Goal: Transaction & Acquisition: Purchase product/service

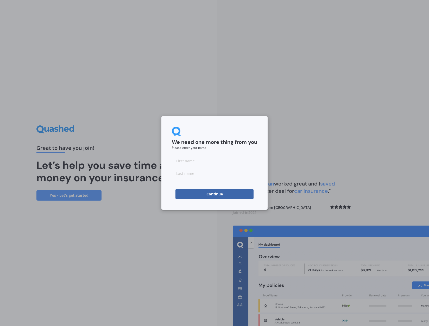
click at [193, 163] on input at bounding box center [214, 161] width 85 height 10
type input "[PERSON_NAME]"
type input "Y"
type input "Thomson"
click at [333, 130] on div "We need one more thing from you Please enter your name [PERSON_NAME] Continue" at bounding box center [214, 163] width 429 height 326
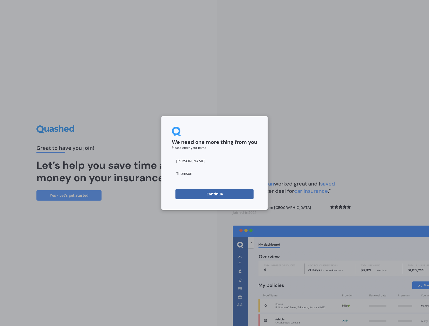
drag, startPoint x: 215, startPoint y: 192, endPoint x: 209, endPoint y: 191, distance: 6.1
click at [215, 192] on button "Continue" at bounding box center [214, 194] width 78 height 10
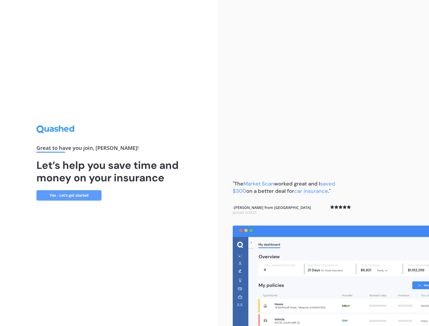
click at [57, 196] on link "Yes - Let’s get started" at bounding box center [68, 195] width 65 height 10
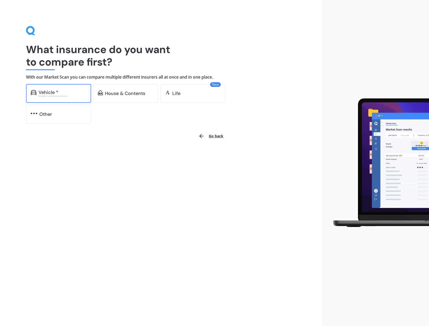
click at [54, 88] on div "Vehicle * Excludes commercial vehicles" at bounding box center [58, 93] width 65 height 19
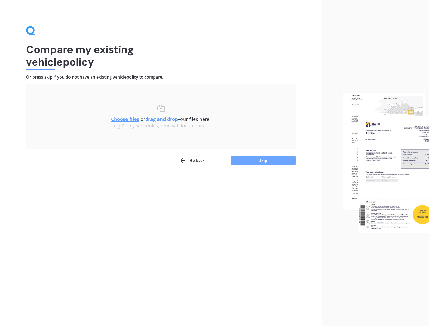
click at [254, 160] on button "Skip" at bounding box center [262, 161] width 65 height 10
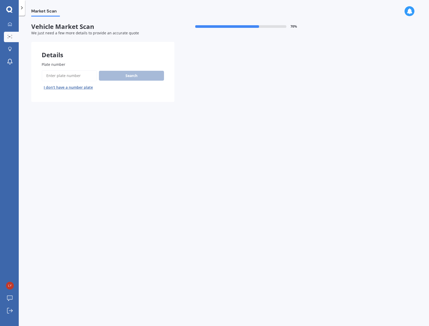
drag, startPoint x: 67, startPoint y: 68, endPoint x: 65, endPoint y: 70, distance: 2.9
click at [66, 69] on div "Plate number Search I don’t have a number plate" at bounding box center [103, 77] width 122 height 30
click at [64, 75] on input "Plate number" at bounding box center [69, 75] width 55 height 11
type input "KYJ625"
click at [134, 77] on button "Search" at bounding box center [131, 76] width 65 height 10
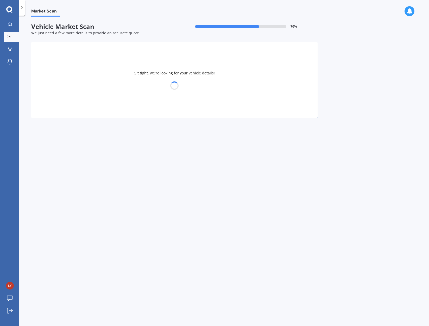
select select "MAZDA"
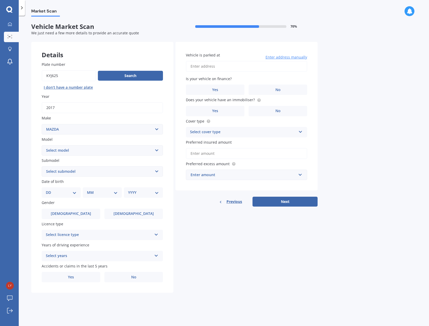
click at [59, 151] on select "Select model 121 2 3 323 323 / Familia 6 626 929 Atenza Autozam Axela AZ3 B2000…" at bounding box center [102, 150] width 121 height 10
select select "2"
click at [42, 145] on select "Select model 121 2 3 323 323 / Familia 6 626 929 Atenza Autozam Axela AZ3 B2000…" at bounding box center [102, 150] width 121 height 10
click at [64, 172] on select "Select submodel (All) GLX GSX Limited" at bounding box center [102, 171] width 121 height 10
select select "GLX"
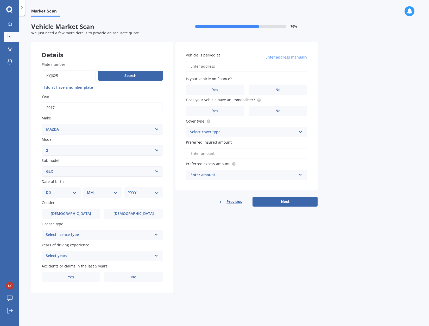
click at [42, 166] on select "Select submodel (All) GLX GSX Limited" at bounding box center [102, 171] width 121 height 10
click at [130, 214] on span "[DEMOGRAPHIC_DATA]" at bounding box center [133, 213] width 41 height 4
click at [0, 0] on input "[DEMOGRAPHIC_DATA]" at bounding box center [0, 0] width 0 height 0
click at [69, 191] on select "DD 01 02 03 04 05 06 07 08 09 10 11 12 13 14 15 16 17 18 19 20 21 22 23 24 25 2…" at bounding box center [61, 193] width 31 height 6
select select "01"
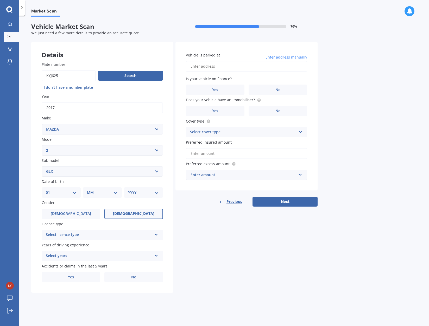
click at [50, 190] on select "DD 01 02 03 04 05 06 07 08 09 10 11 12 13 14 15 16 17 18 19 20 21 22 23 24 25 2…" at bounding box center [61, 193] width 31 height 6
click at [97, 192] on select "MM 01 02 03 04 05 06 07 08 09 10 11 12" at bounding box center [103, 193] width 29 height 6
select select "05"
click at [89, 190] on select "MM 01 02 03 04 05 06 07 08 09 10 11 12" at bounding box center [103, 193] width 29 height 6
click at [134, 193] on select "YYYY 2025 2024 2023 2022 2021 2020 2019 2018 2017 2016 2015 2014 2013 2012 2011…" at bounding box center [142, 193] width 29 height 6
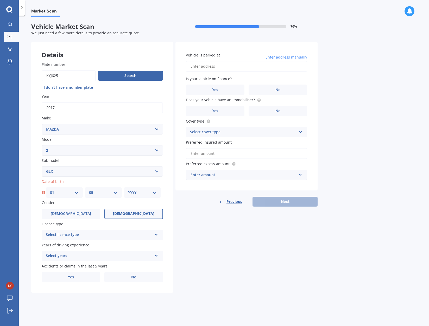
select select "1960"
click at [128, 190] on select "YYYY 2025 2024 2023 2022 2021 2020 2019 2018 2017 2016 2015 2014 2013 2012 2011…" at bounding box center [142, 193] width 29 height 6
click at [67, 237] on div "Select licence type" at bounding box center [99, 235] width 106 height 6
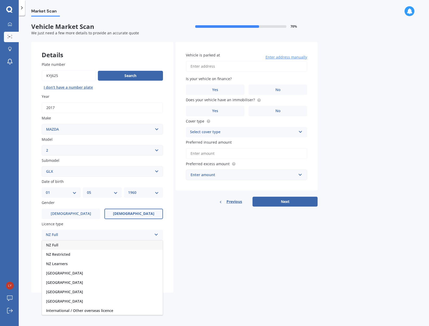
click at [60, 247] on div "NZ Full" at bounding box center [102, 244] width 121 height 9
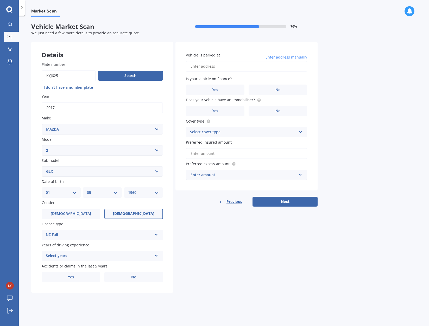
click at [67, 256] on div "Select years" at bounding box center [99, 256] width 106 height 6
click at [57, 264] on span "5 or more years" at bounding box center [60, 266] width 28 height 5
click at [140, 275] on label "No" at bounding box center [133, 277] width 59 height 10
click at [0, 0] on input "No" at bounding box center [0, 0] width 0 height 0
click at [206, 66] on input "Vehicle is parked at" at bounding box center [246, 66] width 121 height 11
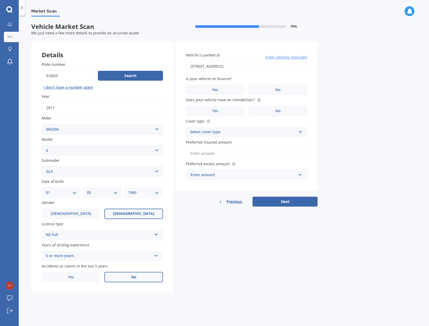
drag, startPoint x: 256, startPoint y: 65, endPoint x: 189, endPoint y: 75, distance: 68.7
click at [217, 66] on input "[STREET_ADDRESS]" at bounding box center [246, 66] width 121 height 11
click at [252, 197] on button "Next" at bounding box center [284, 202] width 65 height 10
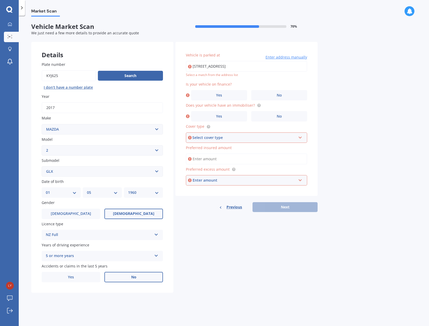
click at [231, 68] on input "[STREET_ADDRESS]" at bounding box center [246, 66] width 121 height 11
click at [214, 68] on input "[STREET_ADDRESS]" at bounding box center [246, 66] width 121 height 11
type input "[STREET_ADDRESS]"
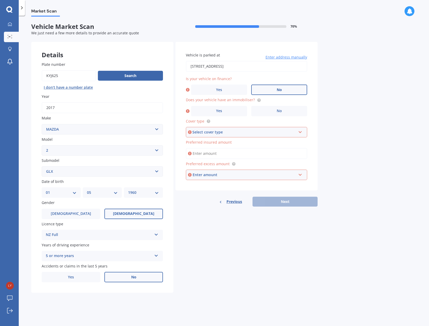
click at [274, 89] on label "No" at bounding box center [279, 90] width 56 height 10
click at [0, 0] on input "No" at bounding box center [0, 0] width 0 height 0
click at [282, 111] on label "No" at bounding box center [279, 111] width 56 height 10
click at [0, 0] on input "No" at bounding box center [0, 0] width 0 height 0
click at [260, 133] on div "Select cover type" at bounding box center [244, 132] width 104 height 6
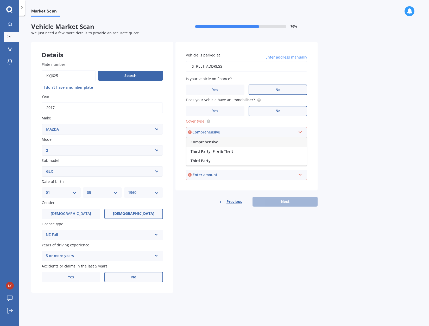
click at [223, 143] on div "Comprehensive" at bounding box center [246, 141] width 120 height 9
click at [212, 174] on div "Enter amount" at bounding box center [245, 175] width 104 height 6
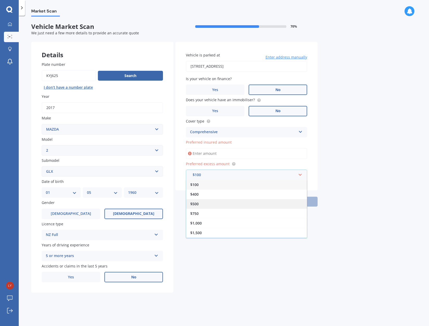
click at [202, 204] on div "$500" at bounding box center [246, 204] width 121 height 10
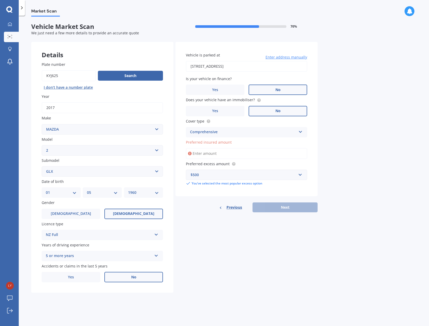
click at [206, 176] on div "$500" at bounding box center [243, 175] width 106 height 6
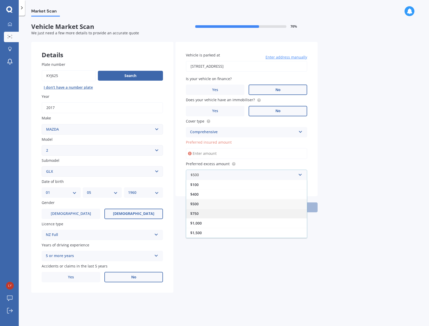
click at [200, 213] on div "$750" at bounding box center [246, 214] width 121 height 10
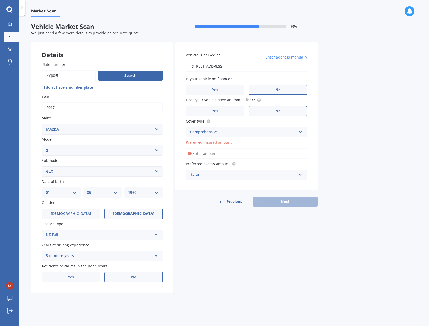
click at [199, 153] on input "Preferred insured amount" at bounding box center [246, 153] width 121 height 11
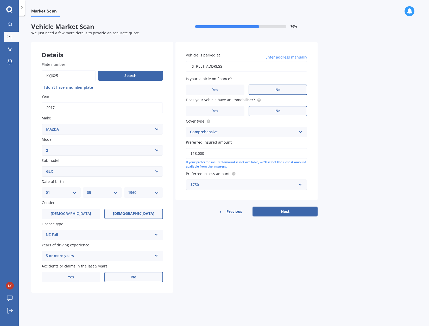
type input "$18,000"
click at [382, 209] on div "Market Scan Vehicle Market Scan 70 % We just need a few more details to provide…" at bounding box center [224, 172] width 410 height 310
click at [284, 209] on button "Next" at bounding box center [284, 212] width 65 height 10
select select "01"
select select "05"
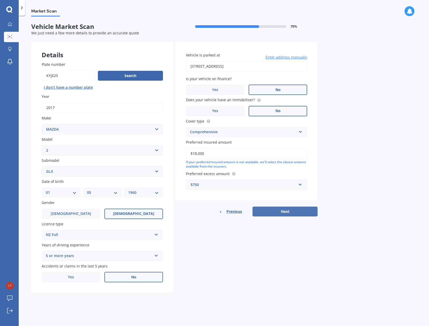
select select "1960"
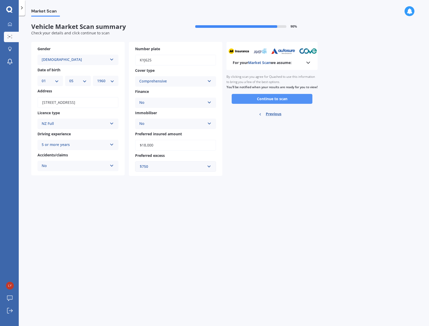
click at [269, 104] on button "Continue to scan" at bounding box center [272, 99] width 81 height 10
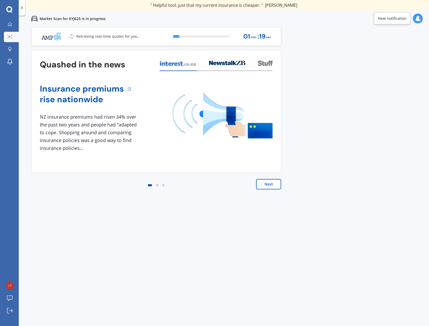
click at [269, 185] on button "Next" at bounding box center [268, 184] width 25 height 10
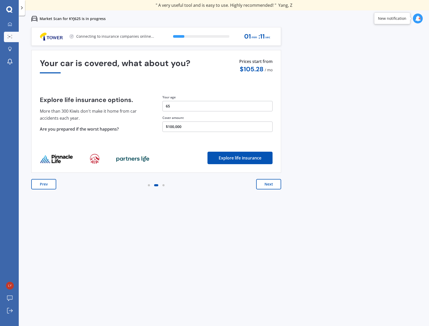
click at [269, 184] on button "Next" at bounding box center [268, 184] width 25 height 10
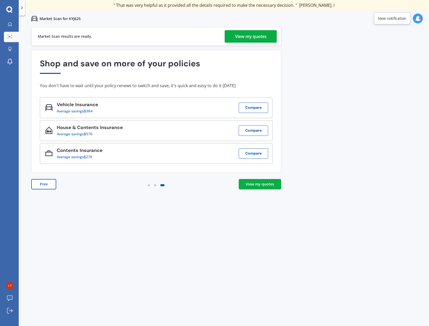
click at [256, 34] on div "View my quotes" at bounding box center [250, 36] width 31 height 12
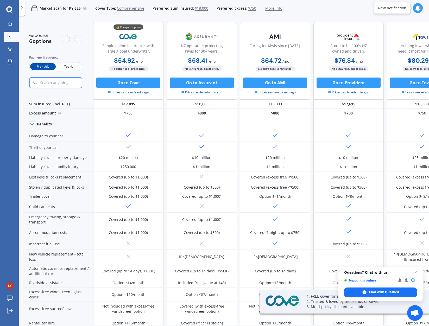
click at [67, 66] on span "Yearly" at bounding box center [68, 66] width 25 height 7
